Goal: Task Accomplishment & Management: Manage account settings

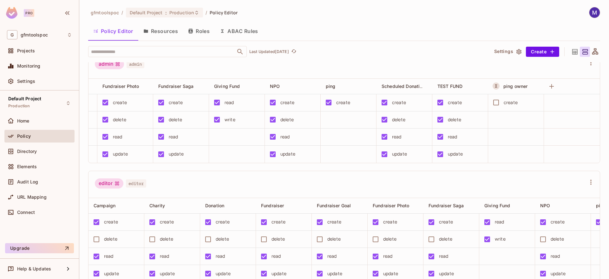
scroll to position [12, 0]
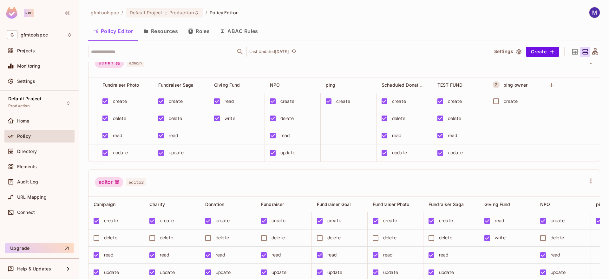
click at [165, 33] on button "Resources" at bounding box center [160, 31] width 45 height 16
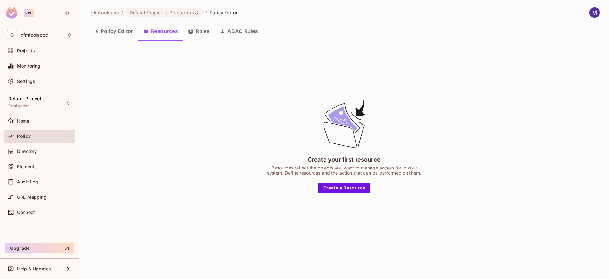
click at [123, 29] on button "Policy Editor" at bounding box center [113, 31] width 50 height 16
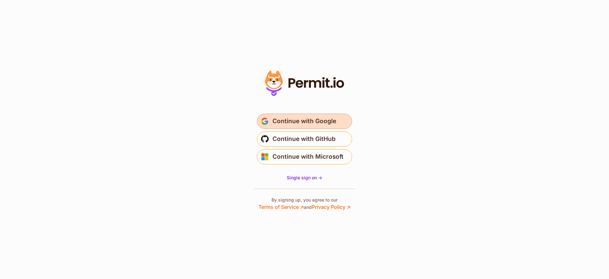
click at [314, 119] on span "Continue with Google" at bounding box center [305, 121] width 64 height 10
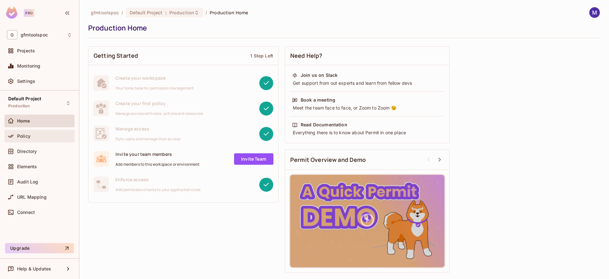
click at [23, 132] on div "Policy" at bounding box center [39, 136] width 70 height 13
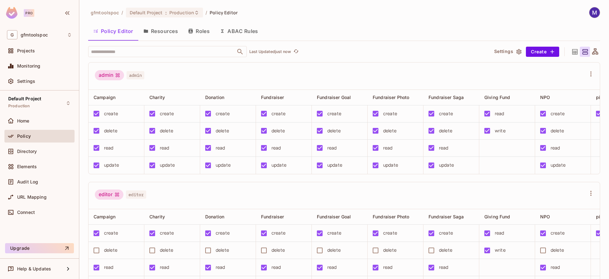
click at [167, 30] on button "Resources" at bounding box center [160, 31] width 45 height 16
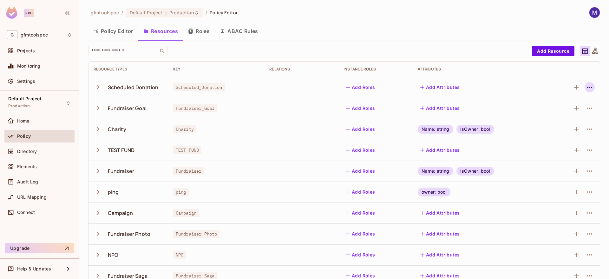
click at [589, 88] on icon "button" at bounding box center [590, 87] width 8 height 8
click at [561, 125] on div "Delete Resource" at bounding box center [561, 126] width 35 height 6
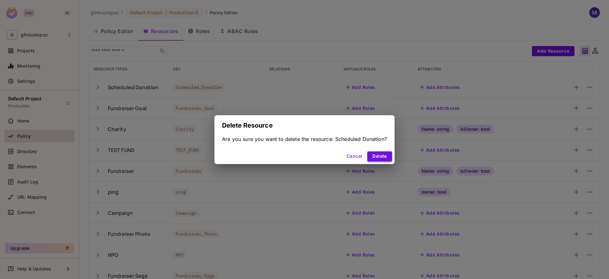
click at [369, 158] on button "Delete" at bounding box center [379, 156] width 24 height 10
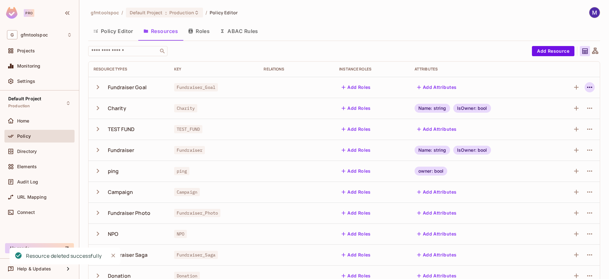
click at [588, 84] on icon "button" at bounding box center [590, 87] width 8 height 8
click at [575, 124] on div "Delete Resource" at bounding box center [564, 126] width 35 height 6
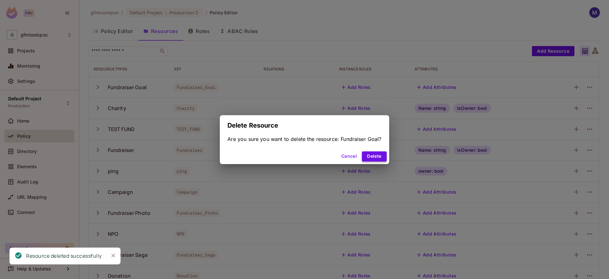
click at [379, 157] on button "Delete" at bounding box center [374, 156] width 24 height 10
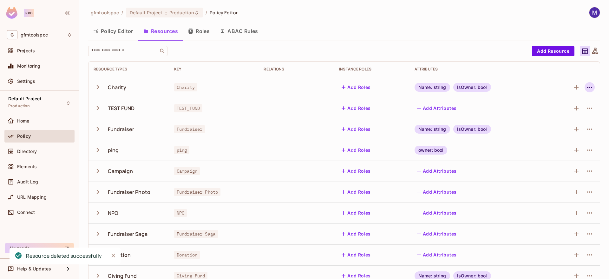
click at [592, 86] on icon "button" at bounding box center [590, 87] width 8 height 8
click at [562, 125] on div "Delete Resource" at bounding box center [564, 126] width 35 height 6
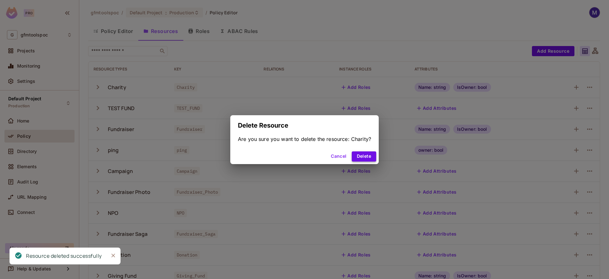
click at [355, 157] on button "Delete" at bounding box center [364, 156] width 24 height 10
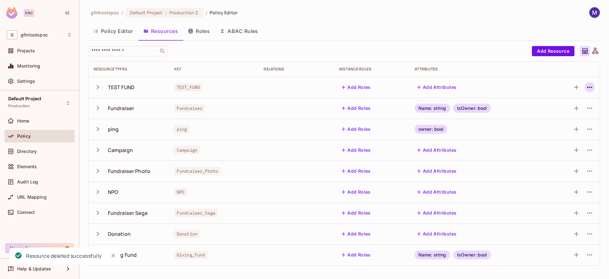
click at [592, 86] on icon "button" at bounding box center [590, 87] width 8 height 8
click at [558, 126] on div "Delete Resource" at bounding box center [564, 126] width 35 height 6
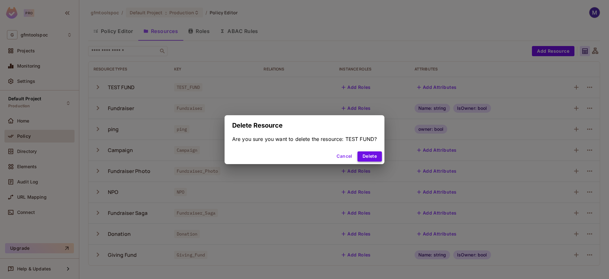
click at [365, 158] on button "Delete" at bounding box center [370, 156] width 24 height 10
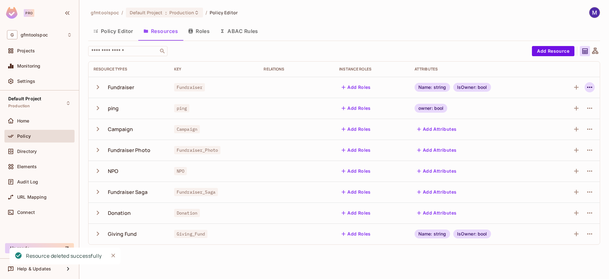
click at [589, 89] on icon "button" at bounding box center [590, 87] width 8 height 8
click at [546, 127] on span "Delete Resource" at bounding box center [565, 126] width 39 height 10
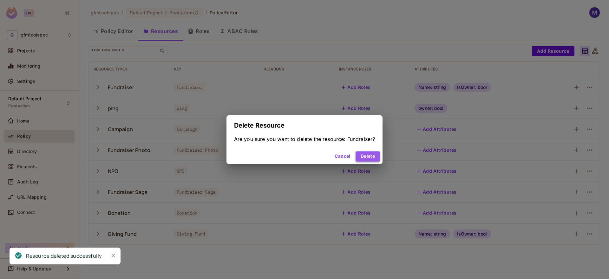
click at [373, 156] on button "Delete" at bounding box center [368, 156] width 24 height 10
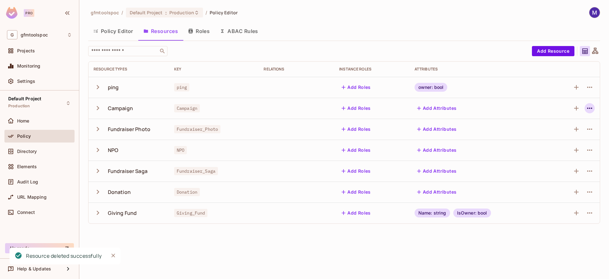
click at [590, 109] on icon "button" at bounding box center [590, 108] width 8 height 8
click at [565, 148] on div "Delete Resource" at bounding box center [564, 147] width 35 height 6
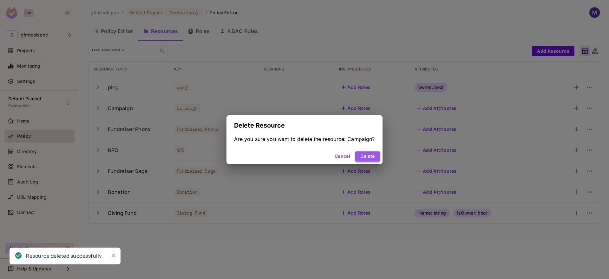
click at [370, 157] on button "Delete" at bounding box center [367, 156] width 24 height 10
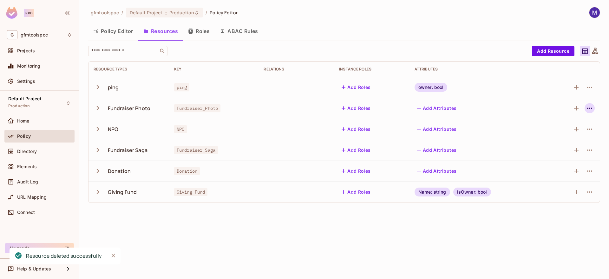
click at [592, 108] on icon "button" at bounding box center [589, 108] width 5 height 1
click at [566, 148] on div "Delete Resource" at bounding box center [564, 147] width 35 height 6
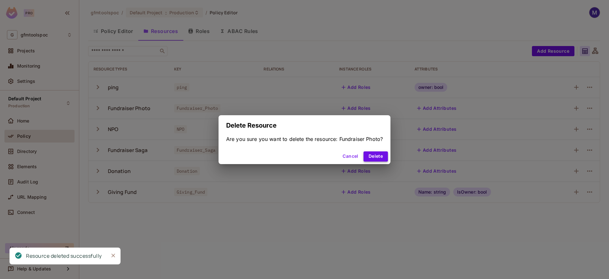
click at [374, 156] on button "Delete" at bounding box center [376, 156] width 24 height 10
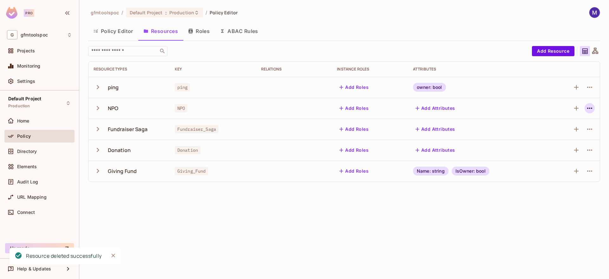
click at [592, 108] on icon "button" at bounding box center [589, 108] width 5 height 1
click at [566, 150] on div "Delete Resource" at bounding box center [564, 147] width 35 height 6
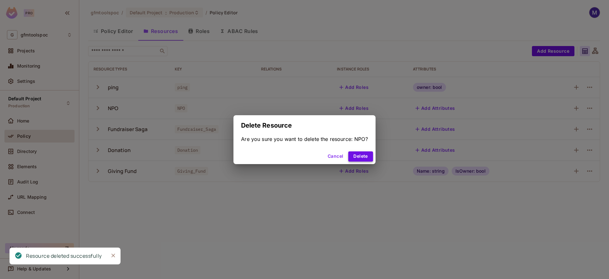
click at [364, 157] on button "Delete" at bounding box center [360, 156] width 24 height 10
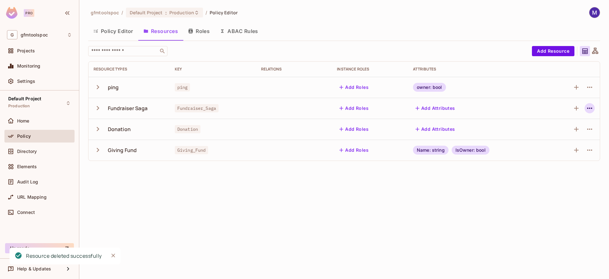
click at [589, 109] on icon "button" at bounding box center [590, 108] width 8 height 8
click at [569, 145] on div "Delete Resource" at bounding box center [564, 147] width 35 height 6
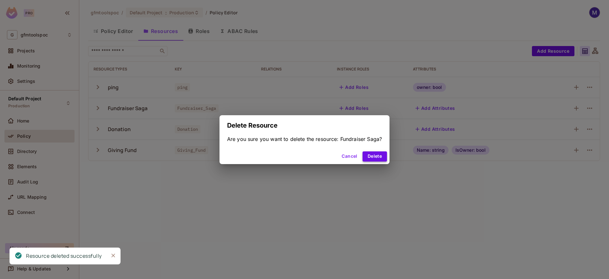
click at [374, 156] on button "Delete" at bounding box center [375, 156] width 24 height 10
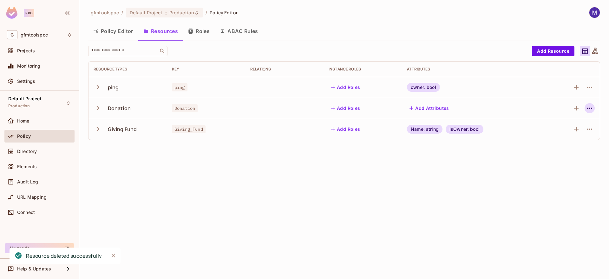
click at [588, 108] on icon "button" at bounding box center [589, 108] width 5 height 1
click at [556, 148] on div "Delete Resource" at bounding box center [564, 147] width 35 height 6
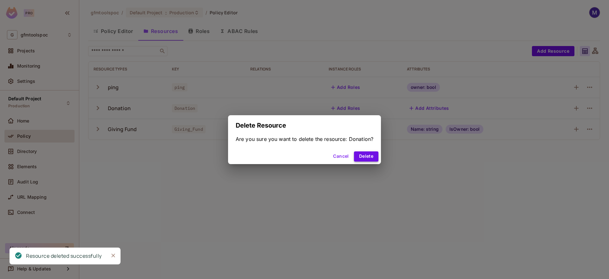
click at [368, 156] on button "Delete" at bounding box center [366, 156] width 24 height 10
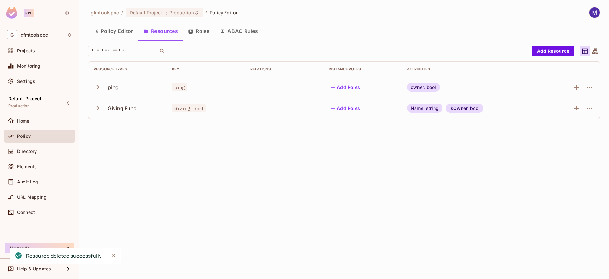
click at [115, 30] on button "Policy Editor" at bounding box center [113, 31] width 50 height 16
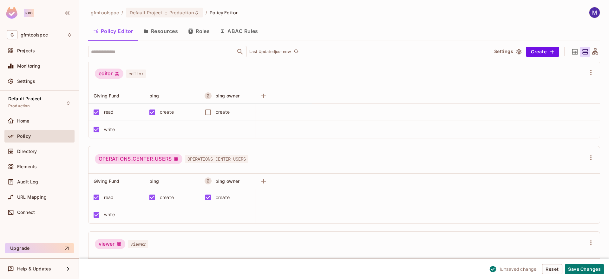
scroll to position [89, 0]
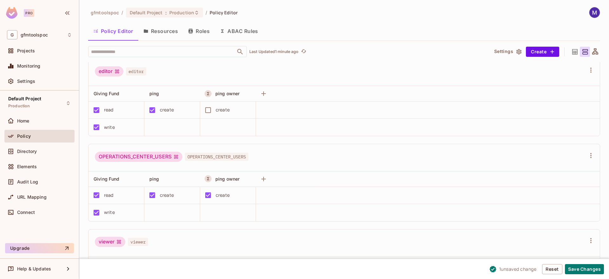
click at [164, 36] on button "Resources" at bounding box center [160, 31] width 45 height 16
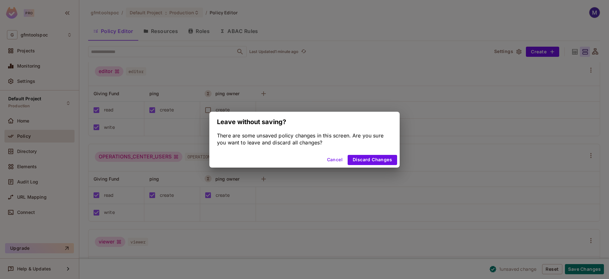
click at [331, 160] on button "Cancel" at bounding box center [335, 160] width 21 height 10
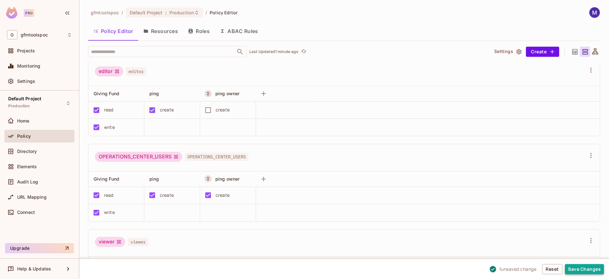
click at [586, 267] on button "Save Changes" at bounding box center [584, 269] width 39 height 10
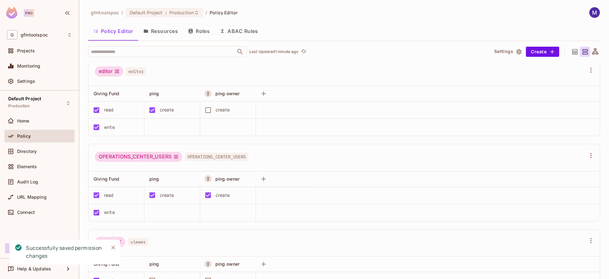
click at [169, 32] on button "Resources" at bounding box center [160, 31] width 45 height 16
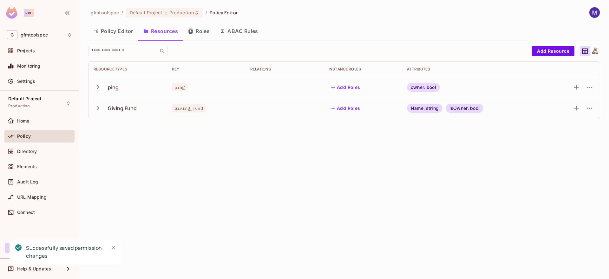
click at [131, 32] on button "Policy Editor" at bounding box center [113, 31] width 50 height 16
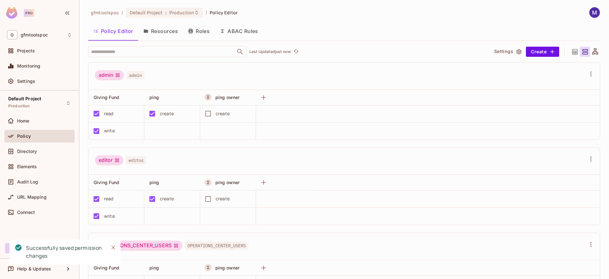
click at [160, 29] on button "Resources" at bounding box center [160, 31] width 45 height 16
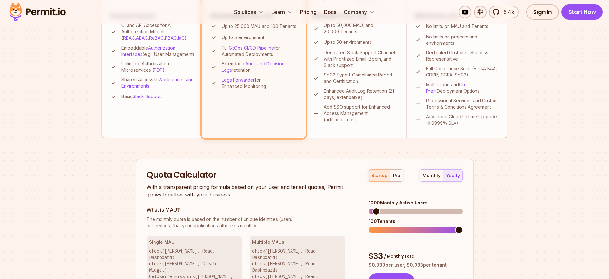
scroll to position [287, 0]
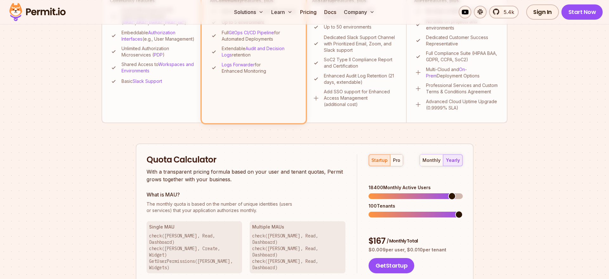
click at [455, 192] on span at bounding box center [452, 196] width 8 height 8
click at [433, 161] on div "monthly" at bounding box center [432, 160] width 18 height 6
click at [463, 192] on span at bounding box center [459, 196] width 8 height 8
click at [400, 160] on div "pro" at bounding box center [396, 160] width 7 height 6
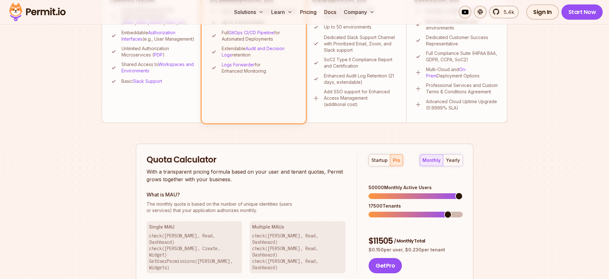
click at [463, 192] on span at bounding box center [459, 196] width 8 height 8
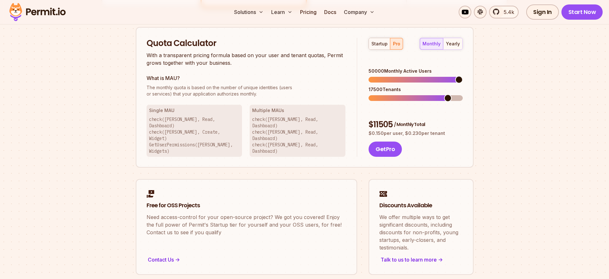
scroll to position [402, 0]
click at [395, 95] on div "startup pro monthly yearly 50000 Monthly Active Users 6935 Tenants $ 11505 / Mo…" at bounding box center [409, 97] width 105 height 119
click at [378, 92] on div "startup pro monthly yearly 50000 Monthly Active Users 5735 Tenants $ 11505 / Mo…" at bounding box center [409, 97] width 105 height 119
click at [463, 95] on span at bounding box center [459, 99] width 8 height 8
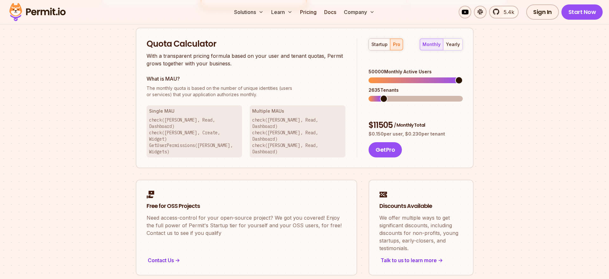
click at [381, 95] on span at bounding box center [384, 99] width 8 height 8
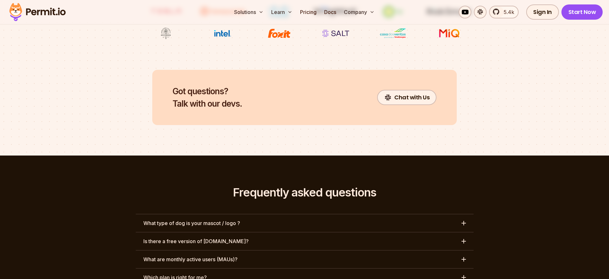
scroll to position [2787, 0]
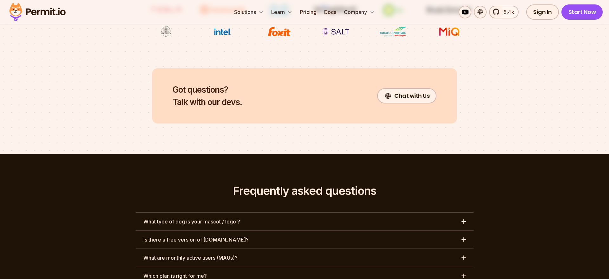
click at [308, 249] on button "What are monthly active users (MAUs)?" at bounding box center [305, 258] width 338 height 18
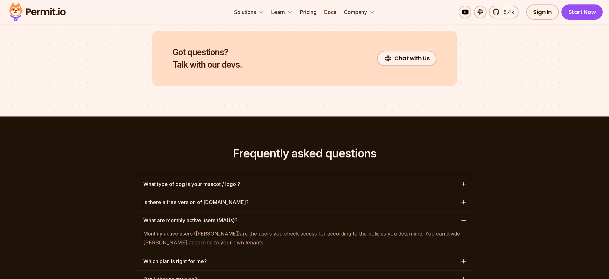
scroll to position [2828, 0]
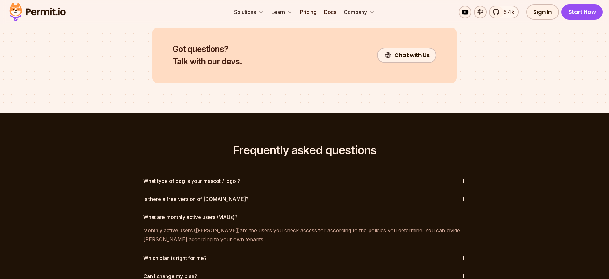
click at [207, 227] on link "Monthly active users ([PERSON_NAME])" at bounding box center [191, 230] width 96 height 6
